Goal: Communication & Community: Answer question/provide support

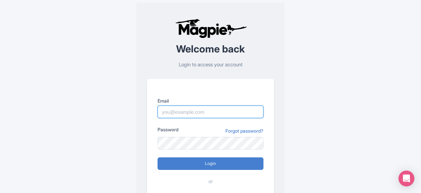
click at [216, 115] on input "Email" at bounding box center [210, 112] width 106 height 13
paste input "city.experiences@tui.com"
type input "city.experiences@tui.com"
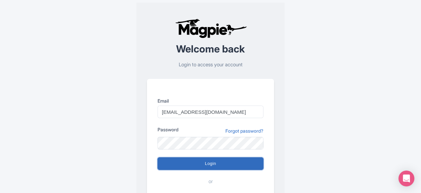
click at [202, 160] on input "Login" at bounding box center [210, 164] width 106 height 13
type input "Logging in..."
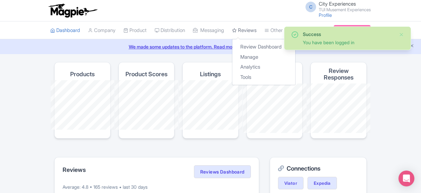
click at [232, 24] on link "Reviews" at bounding box center [244, 30] width 24 height 18
click at [232, 47] on link "Review Dashboard" at bounding box center [263, 47] width 63 height 10
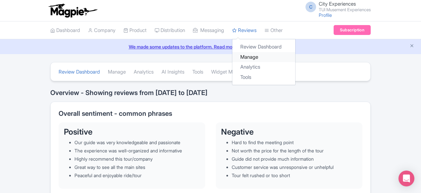
click at [232, 59] on link "Manage" at bounding box center [263, 57] width 63 height 10
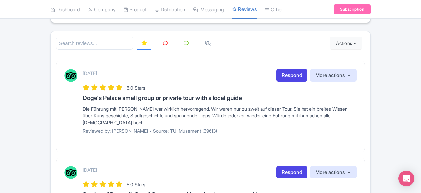
scroll to position [66, 0]
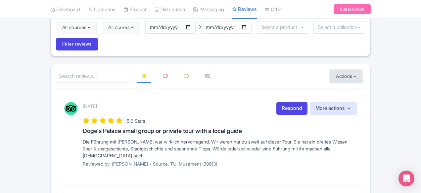
click at [362, 70] on button "Actions" at bounding box center [345, 76] width 33 height 13
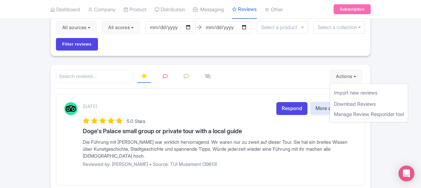
click at [264, 94] on div "[DATE] Respond More actions Hide from this page Hide from review widget and fee…" at bounding box center [210, 140] width 309 height 92
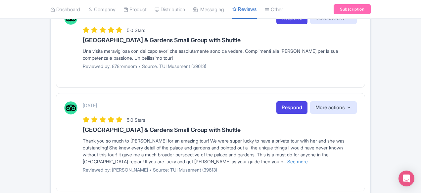
scroll to position [911, 0]
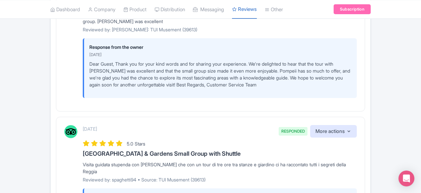
scroll to position [1393, 0]
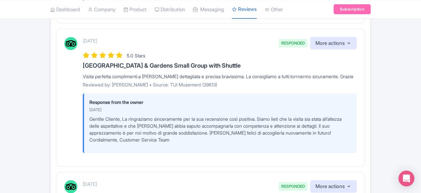
scroll to position [331, 0]
